Goal: Task Accomplishment & Management: Manage account settings

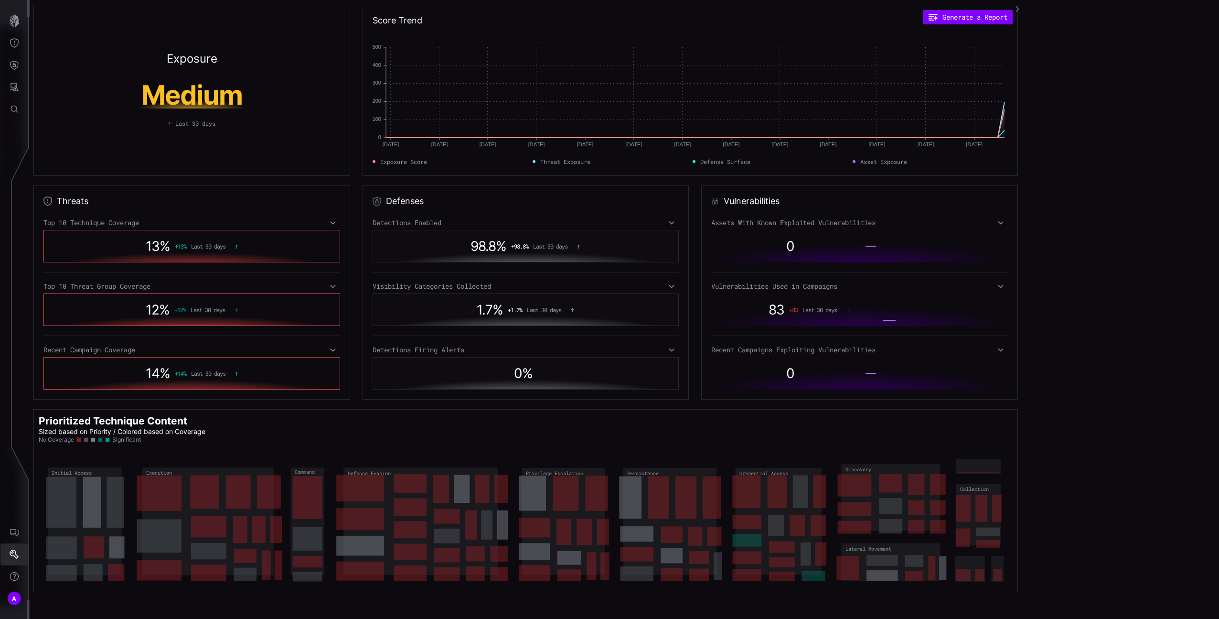
click at [18, 550] on icon "Settings" at bounding box center [15, 554] width 10 height 10
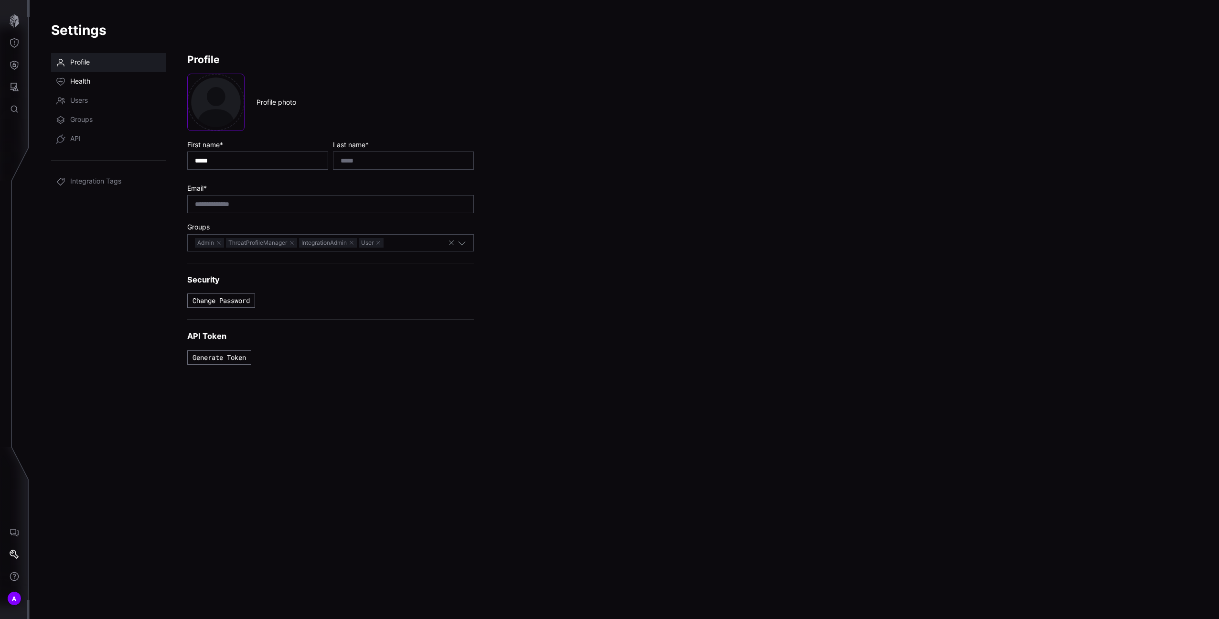
click at [81, 84] on span "Health" at bounding box center [80, 82] width 20 height 10
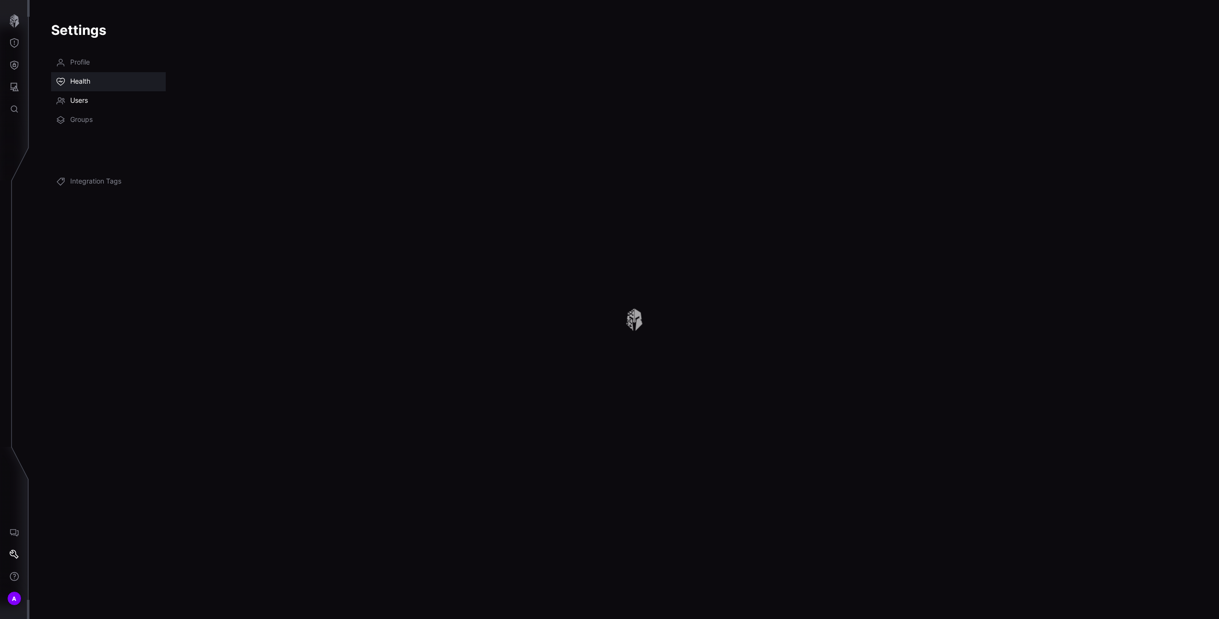
click at [83, 97] on span "Users" at bounding box center [79, 101] width 18 height 10
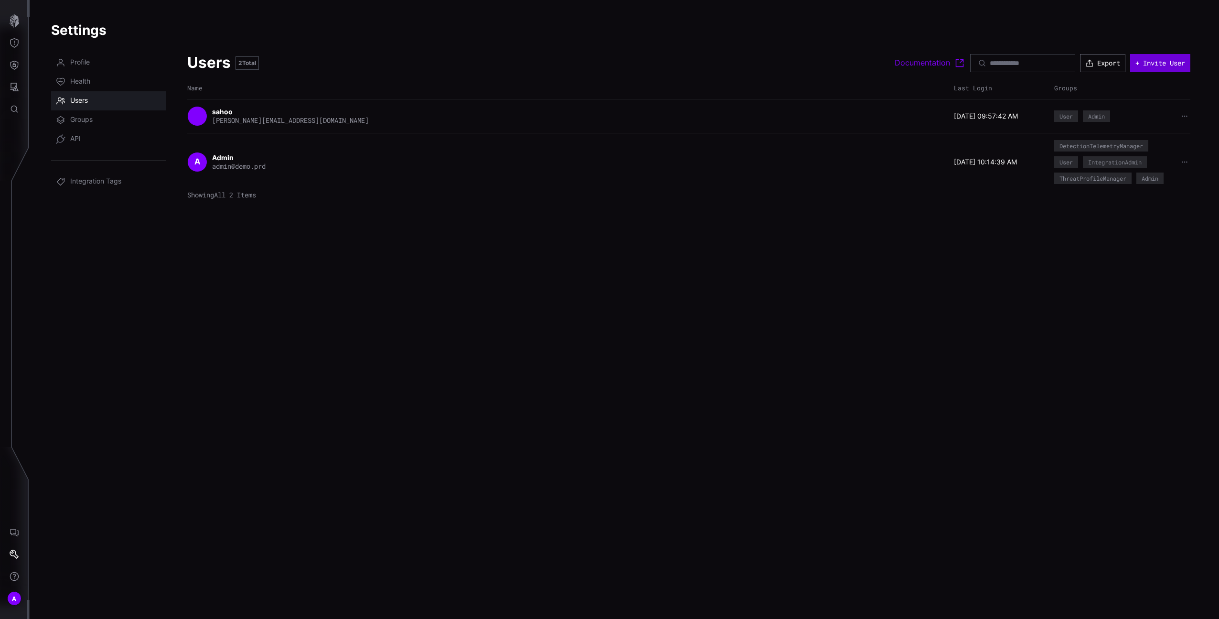
click at [1141, 66] on button "+ Invite User" at bounding box center [1160, 63] width 60 height 18
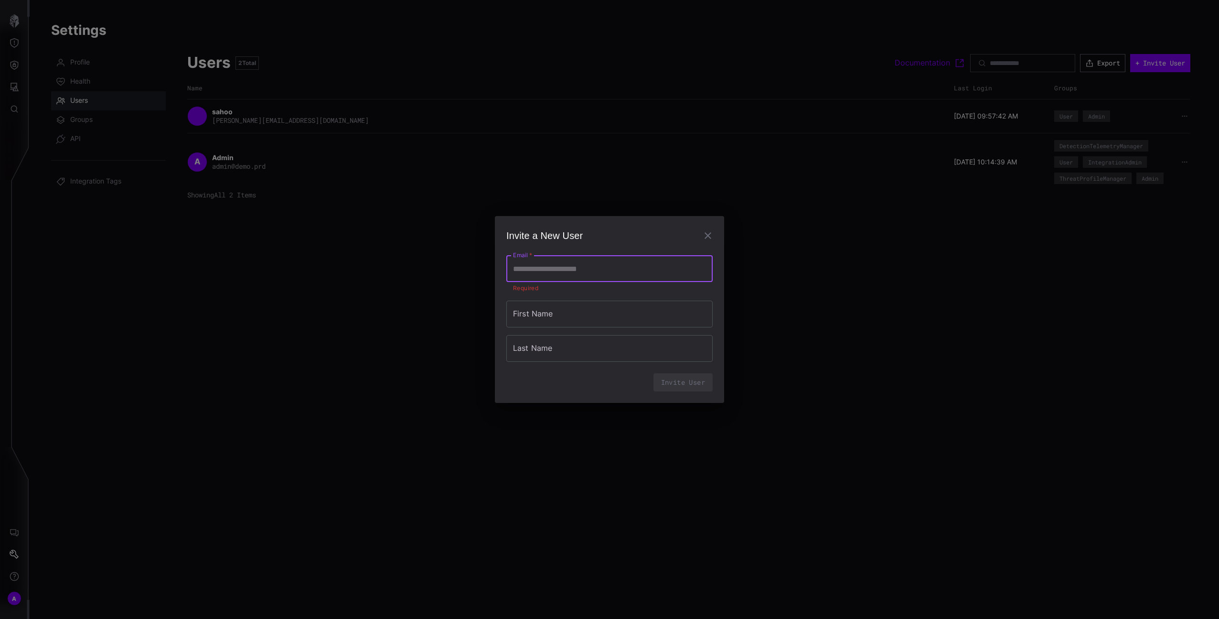
click at [637, 264] on input "Email   *" at bounding box center [609, 268] width 206 height 27
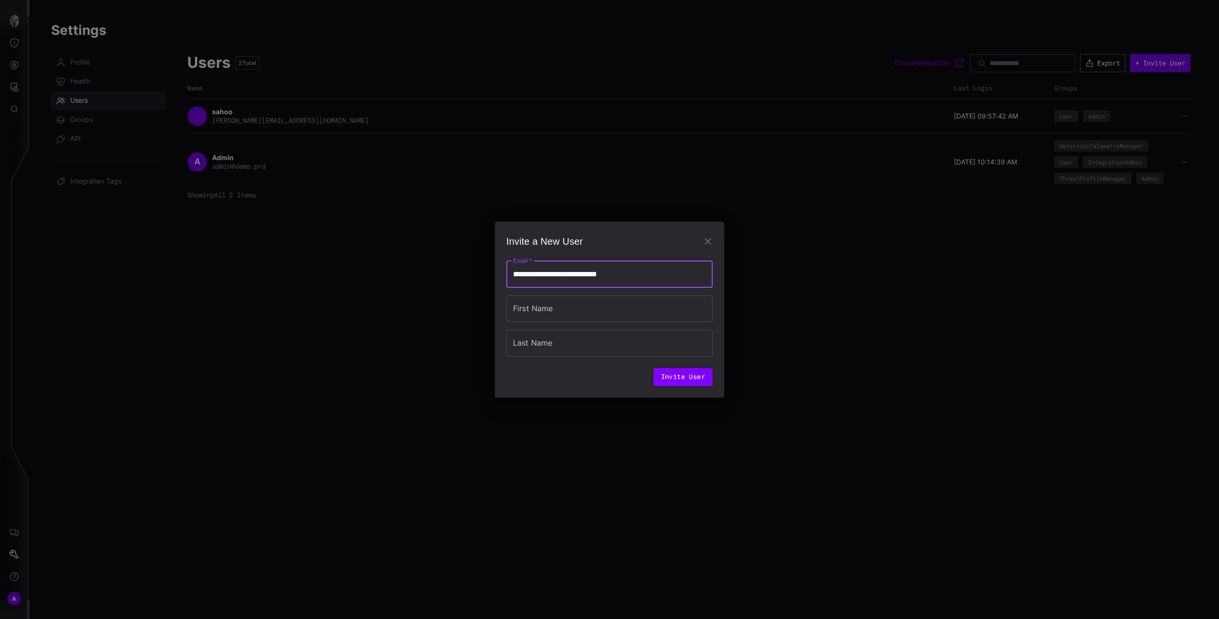
type input "**********"
type input "*******"
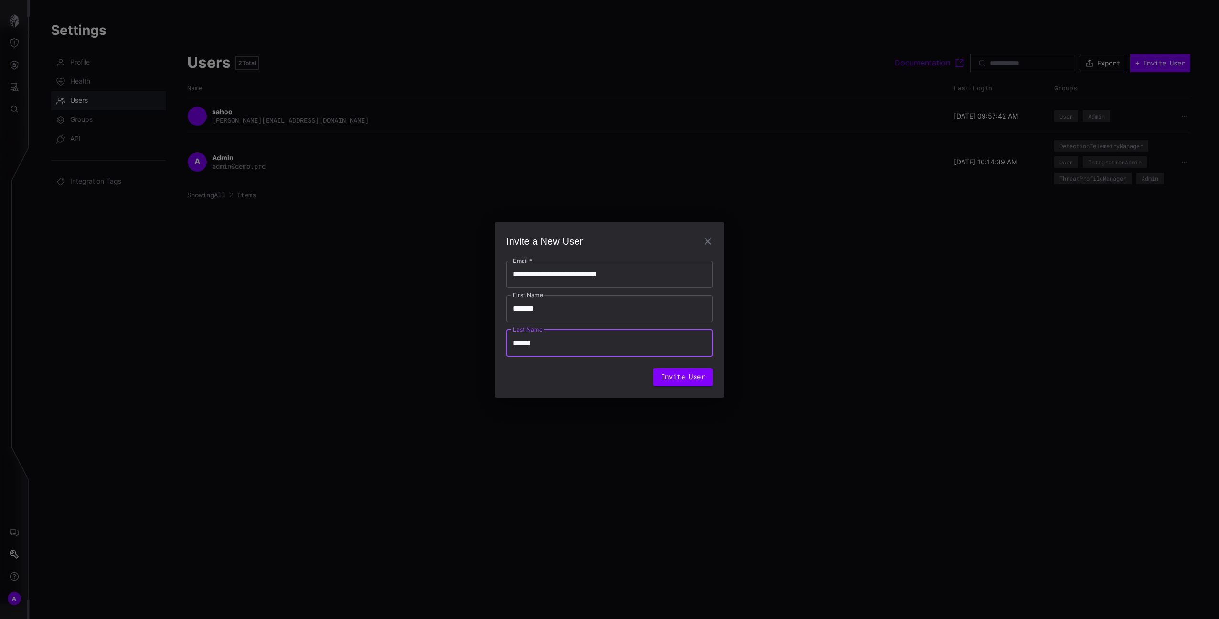
type input "******"
click at [685, 376] on button "Invite User" at bounding box center [683, 377] width 59 height 18
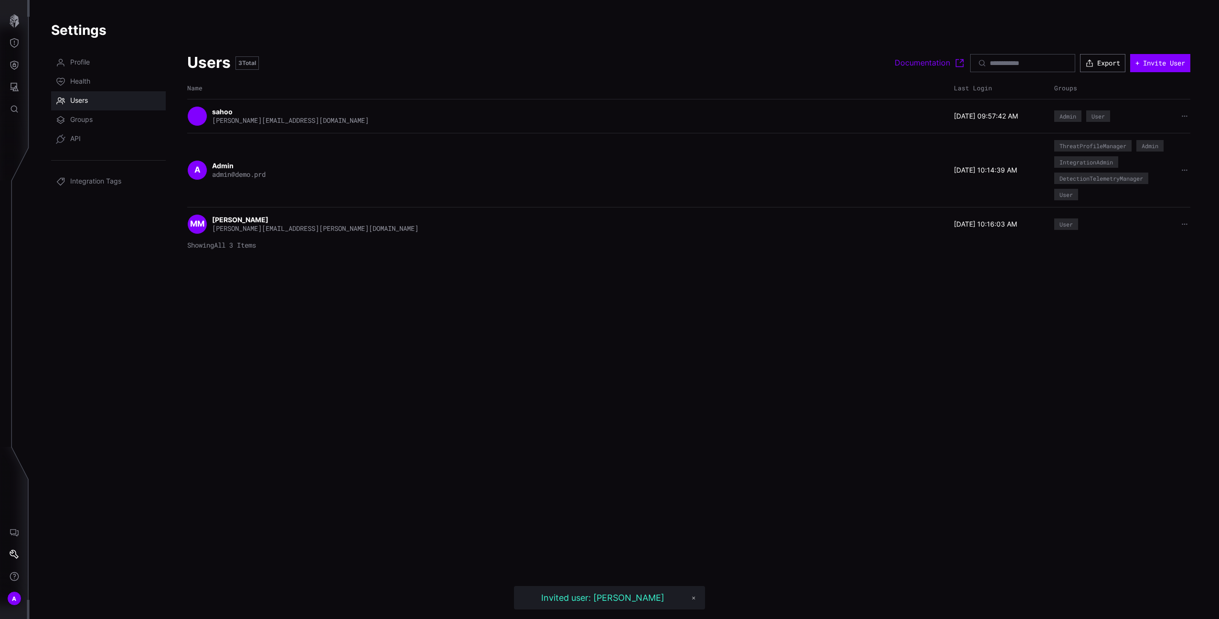
click at [325, 220] on div "[PERSON_NAME] [PERSON_NAME][EMAIL_ADDRESS][PERSON_NAME][DOMAIN_NAME]" at bounding box center [315, 223] width 206 height 17
click at [19, 18] on icon "button" at bounding box center [14, 20] width 13 height 13
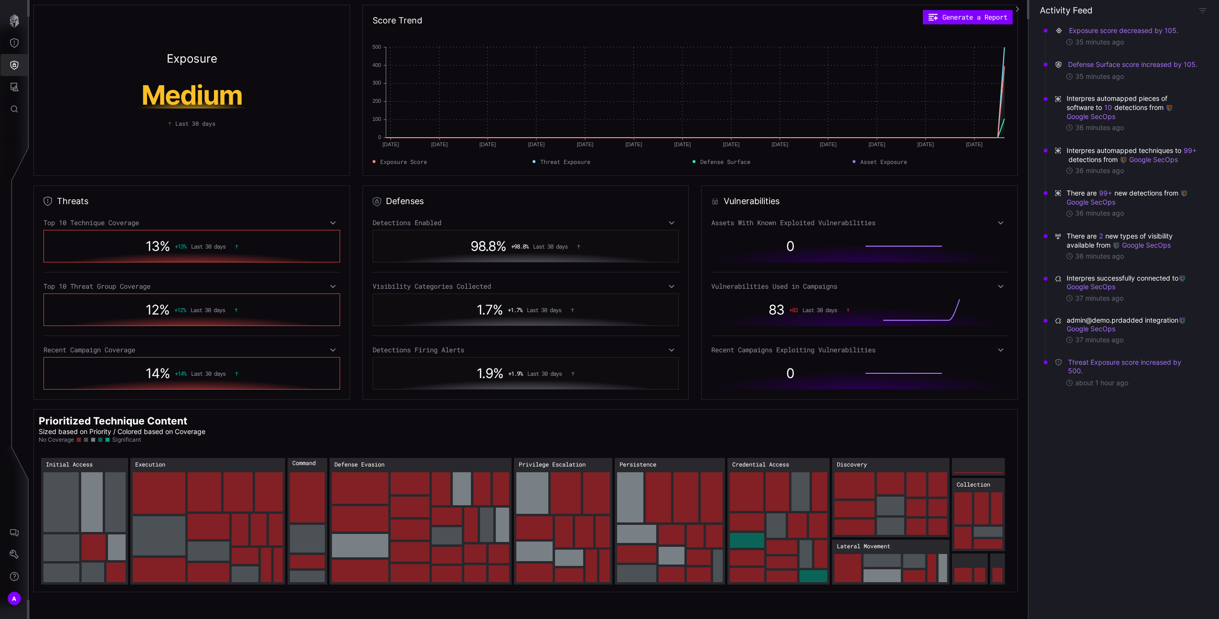
click at [14, 54] on button "Defense Surface" at bounding box center [14, 65] width 28 height 22
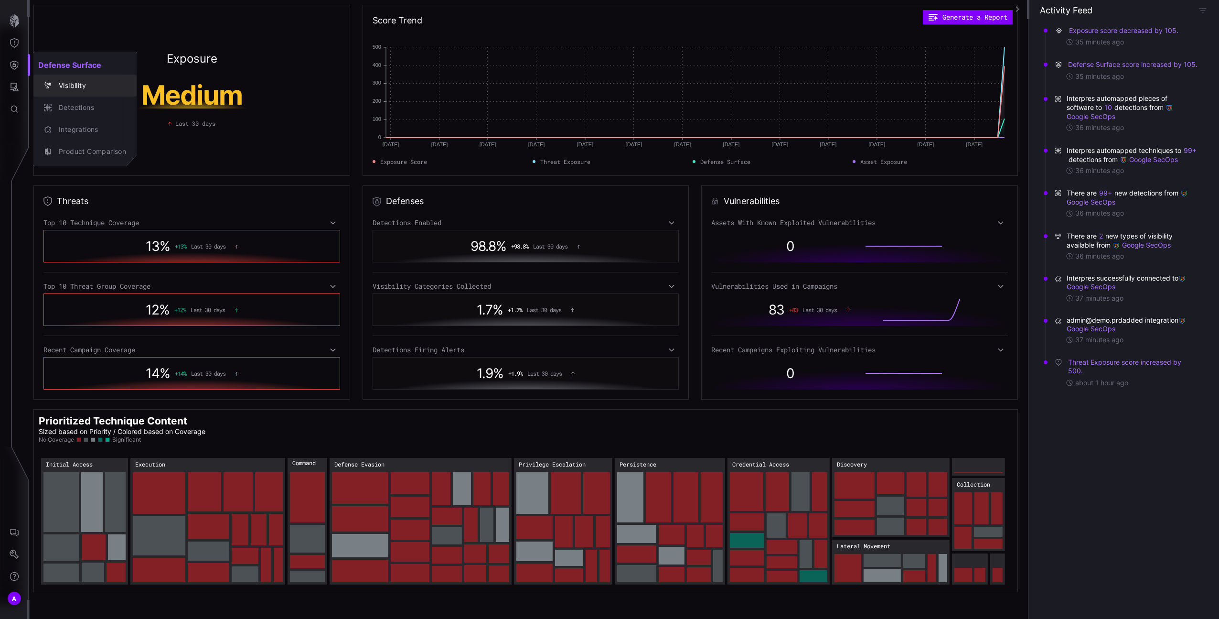
click at [86, 90] on div "Visibility" at bounding box center [90, 86] width 72 height 12
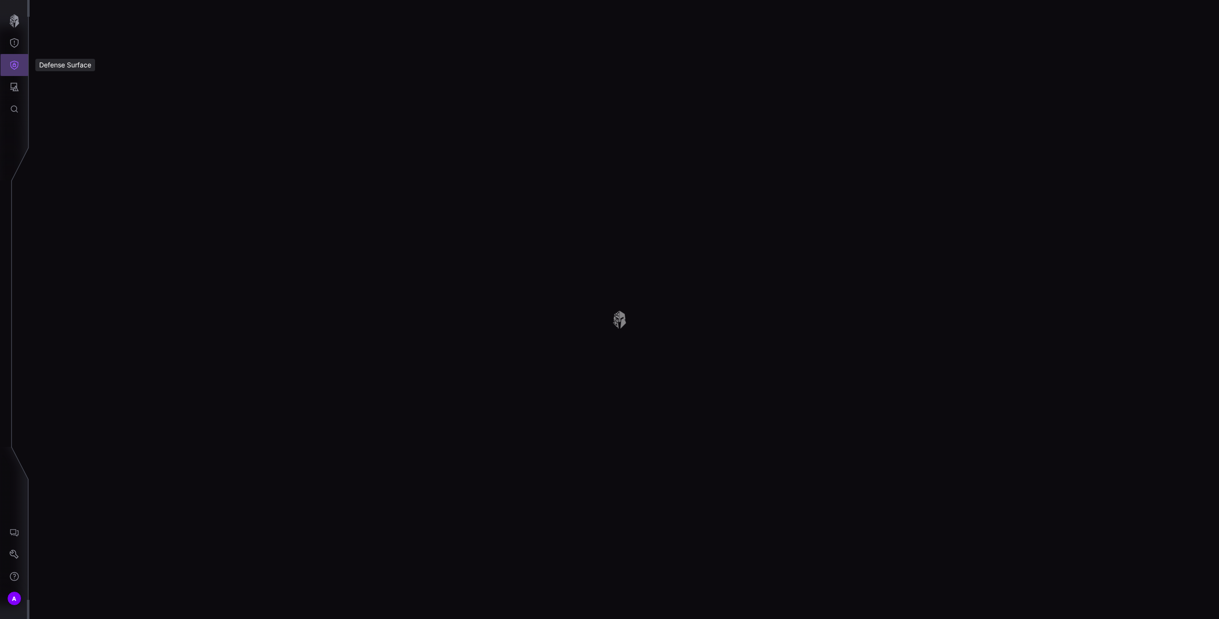
click at [11, 63] on icon "Defense Surface" at bounding box center [15, 65] width 8 height 9
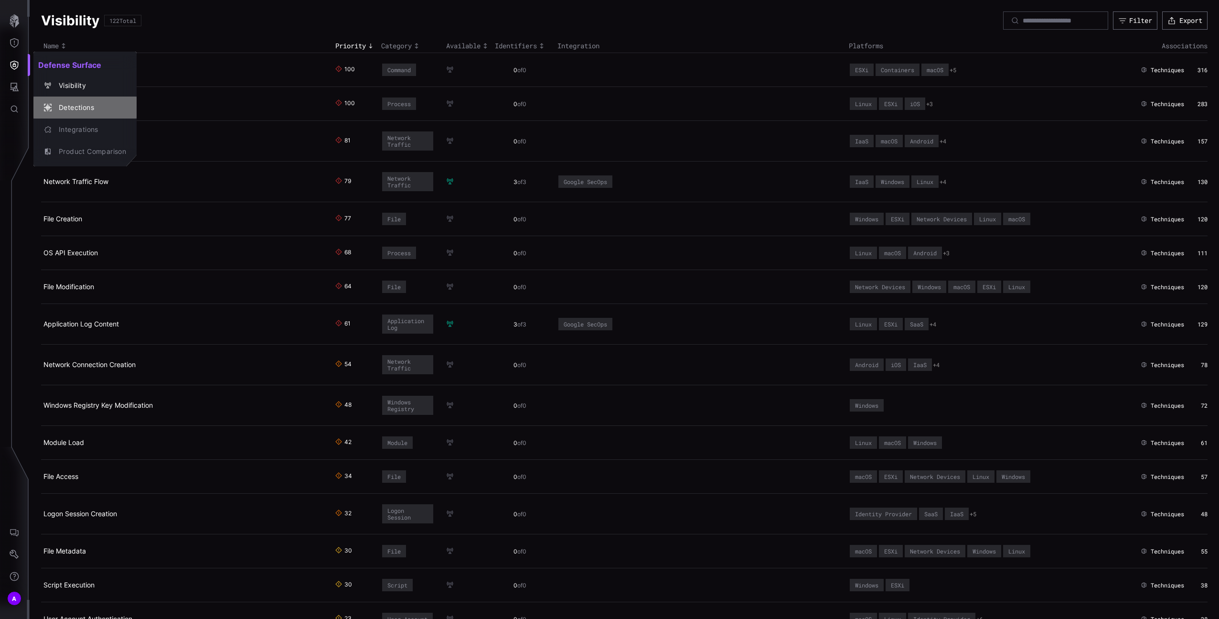
click at [66, 109] on div "Detections" at bounding box center [90, 108] width 72 height 12
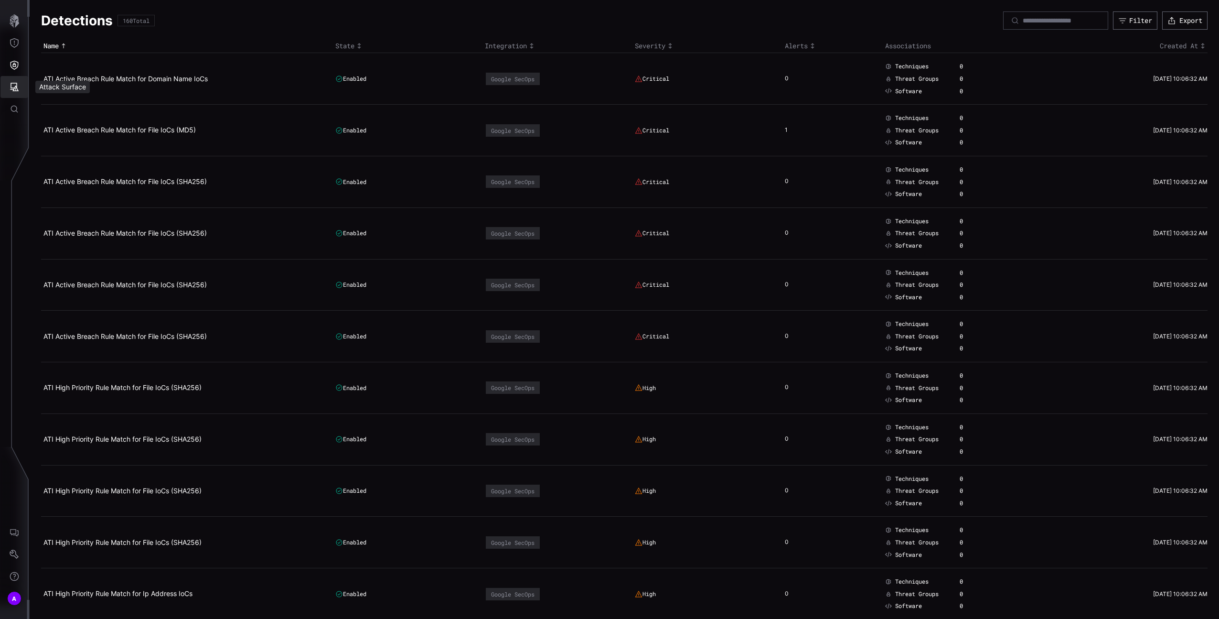
click at [5, 84] on button "Attack Surface" at bounding box center [14, 87] width 28 height 22
click at [67, 128] on div "Assets" at bounding box center [79, 130] width 51 height 12
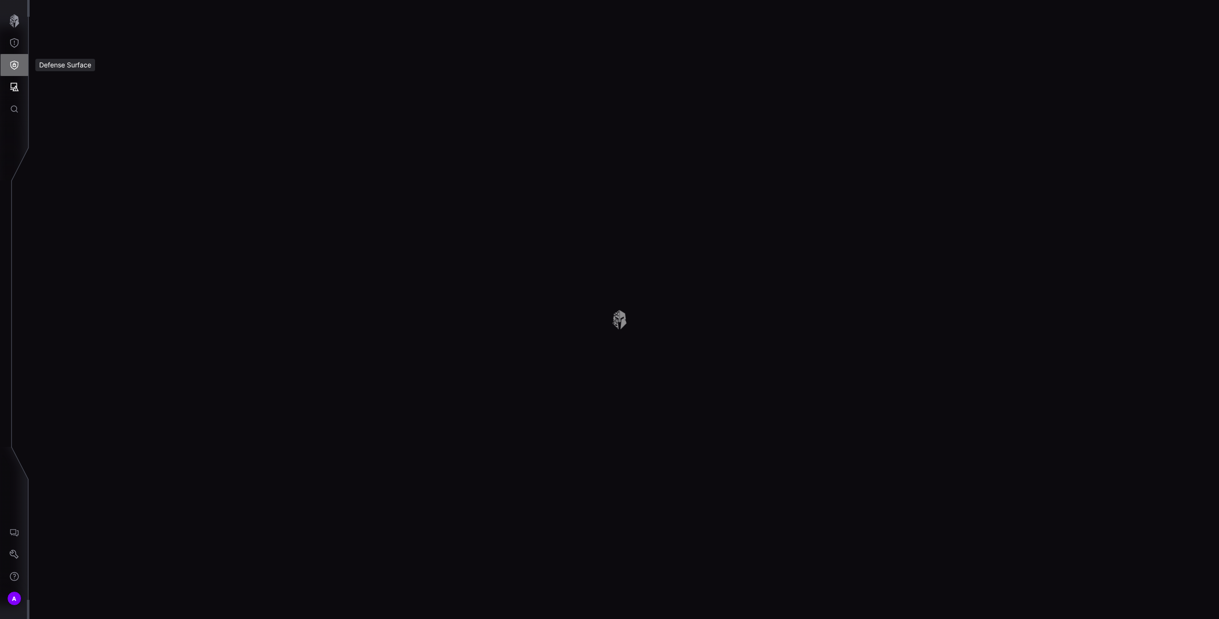
click at [13, 61] on icon "Defense Surface" at bounding box center [15, 65] width 10 height 10
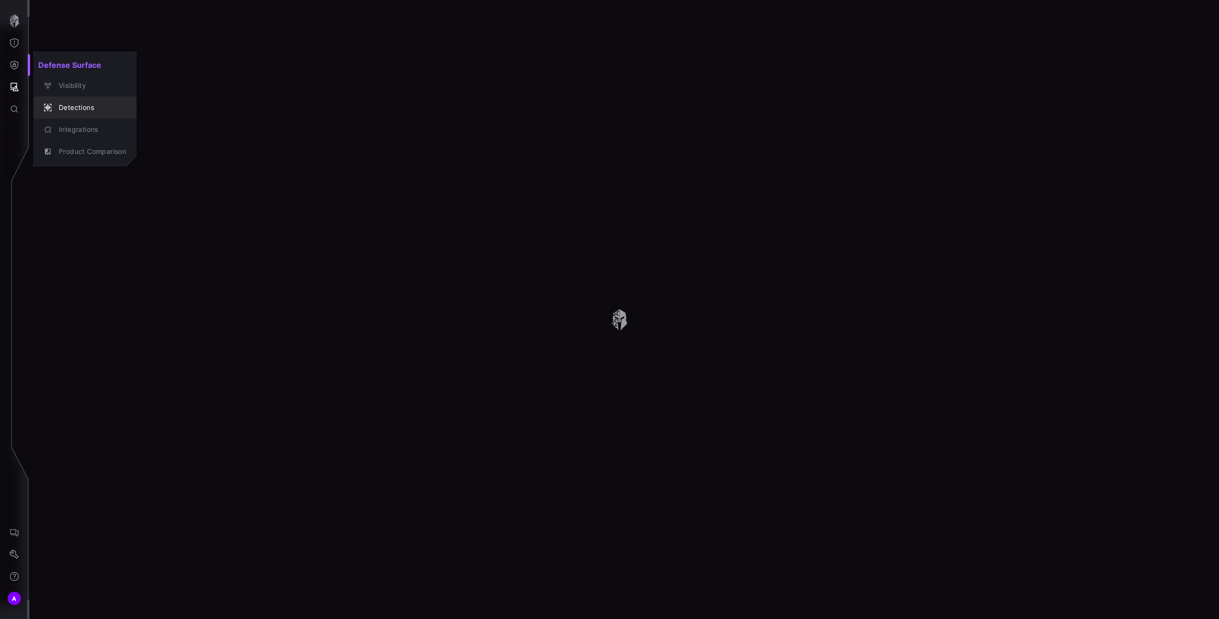
click at [65, 105] on div "Detections" at bounding box center [90, 108] width 72 height 12
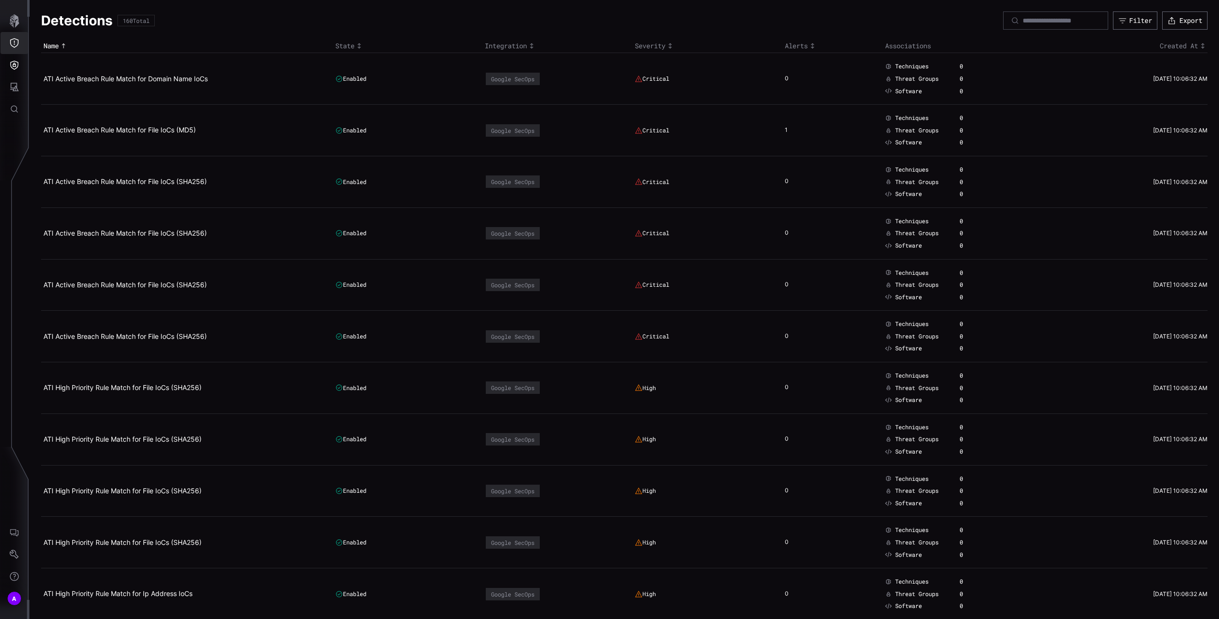
click at [22, 49] on button "Threat Exposure" at bounding box center [14, 43] width 28 height 22
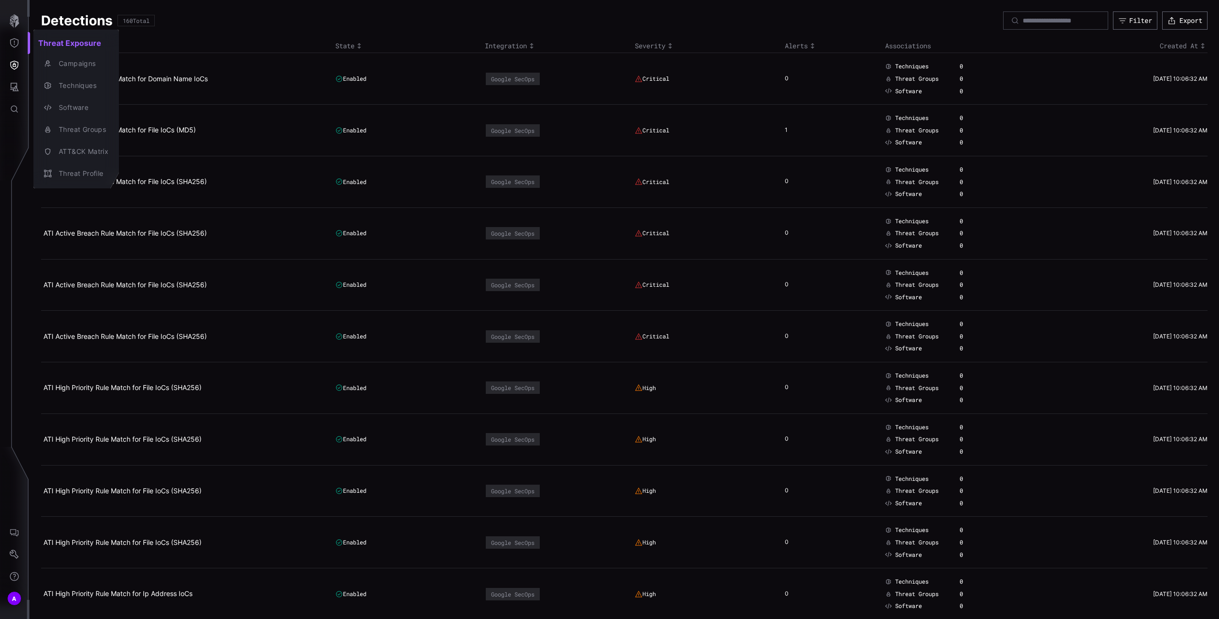
click at [15, 72] on div at bounding box center [609, 309] width 1219 height 619
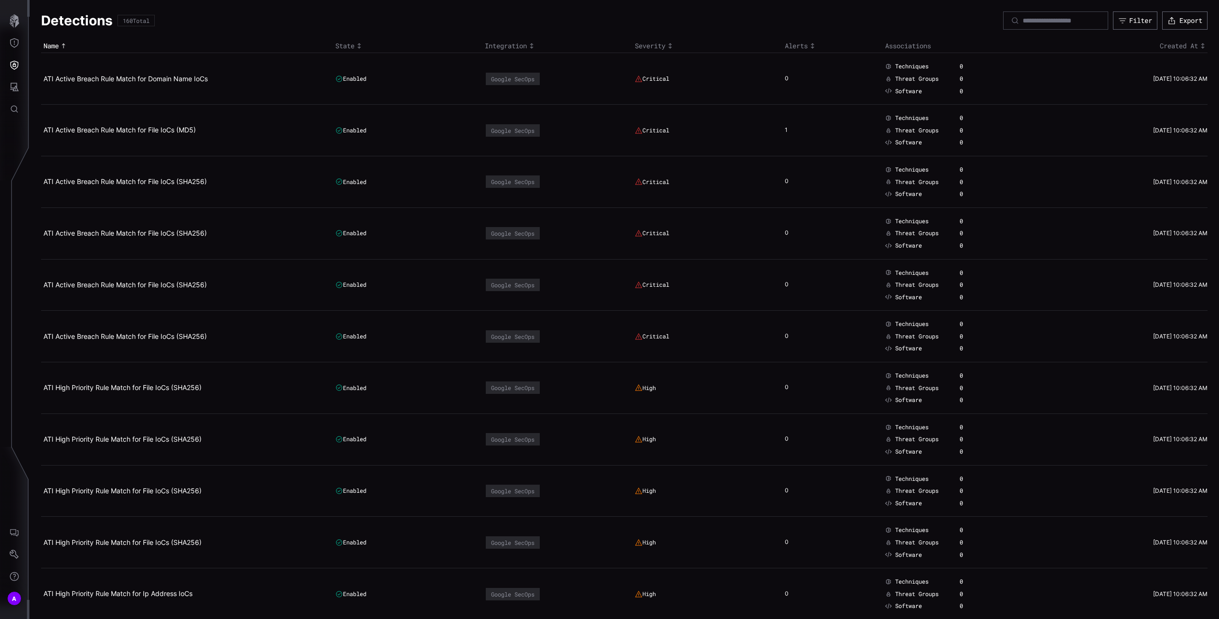
click at [9, 70] on div "Threat Exposure Campaigns Techniques Software Threat Groups ATT&CK Matrix Threa…" at bounding box center [611, 309] width 1216 height 619
click at [12, 70] on button "Defense Surface" at bounding box center [14, 65] width 28 height 22
